Goal: Find specific page/section: Find specific page/section

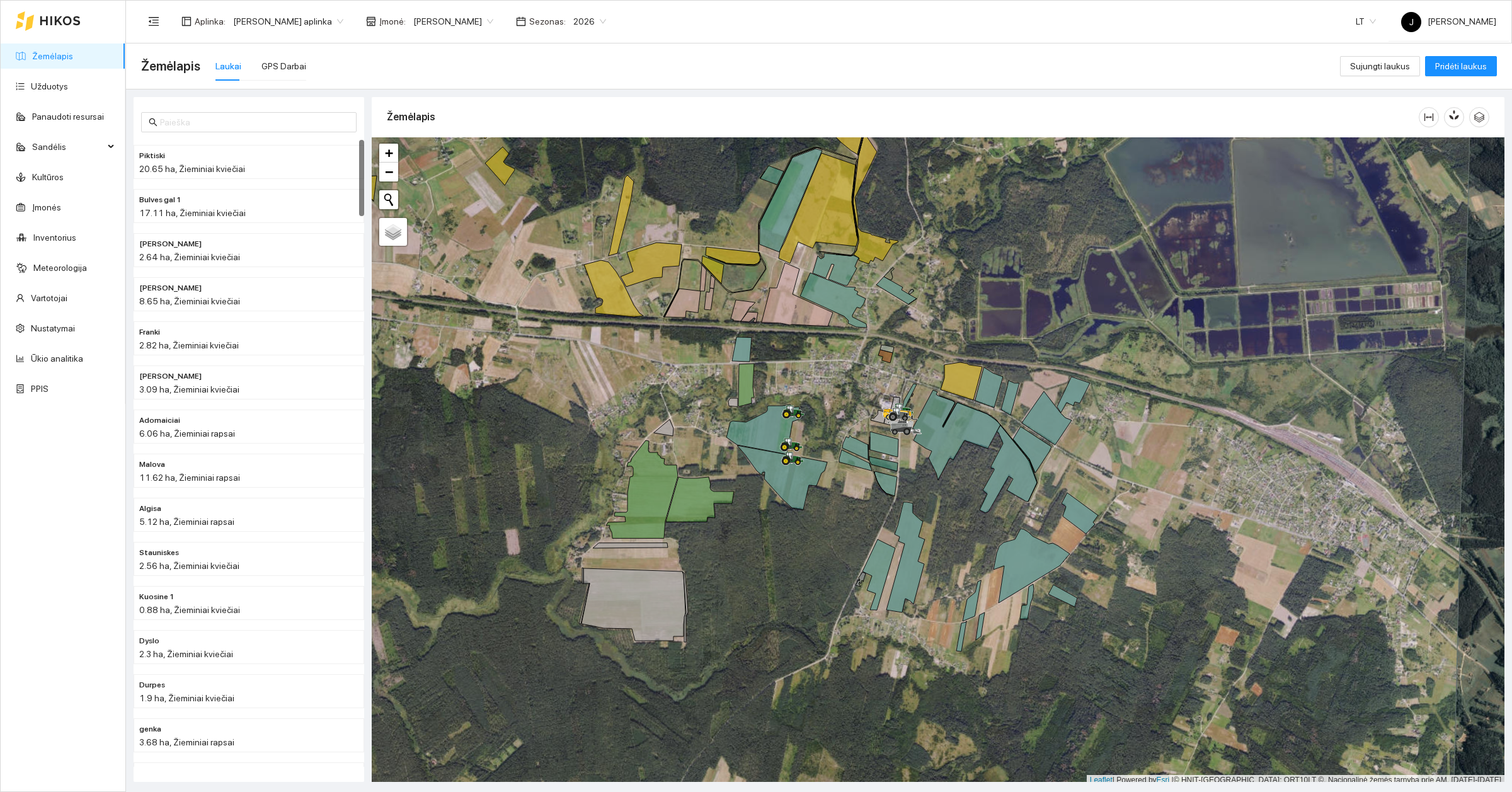
click at [64, 56] on link "Žemėlapis" at bounding box center [52, 56] width 41 height 10
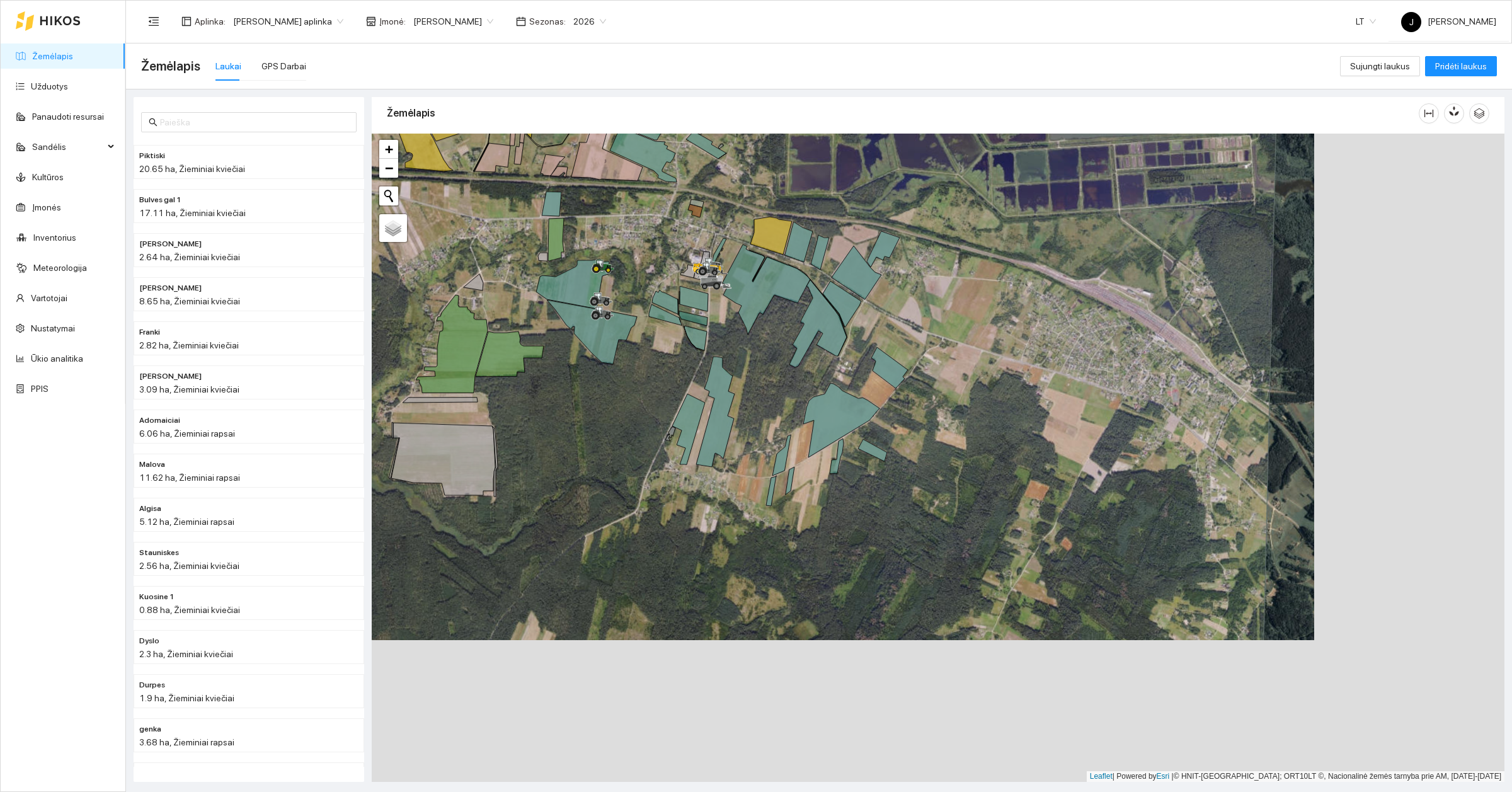
drag, startPoint x: 909, startPoint y: 663, endPoint x: 718, endPoint y: 522, distance: 237.4
click at [718, 522] on div at bounding box center [938, 457] width 1133 height 648
